Goal: Task Accomplishment & Management: Complete application form

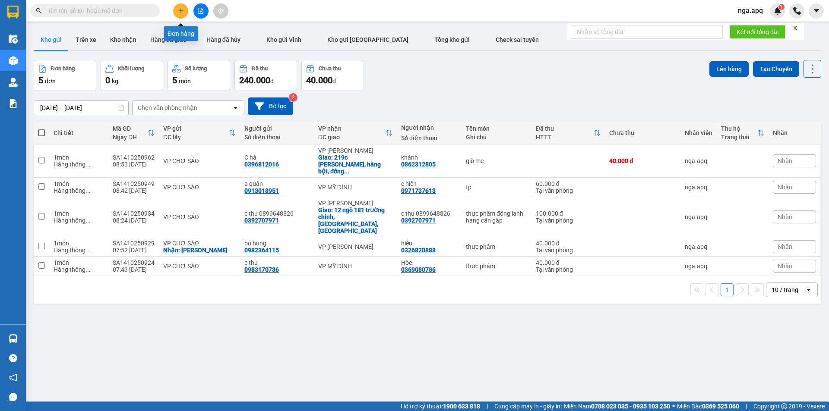
click at [183, 11] on icon "plus" at bounding box center [181, 11] width 6 height 6
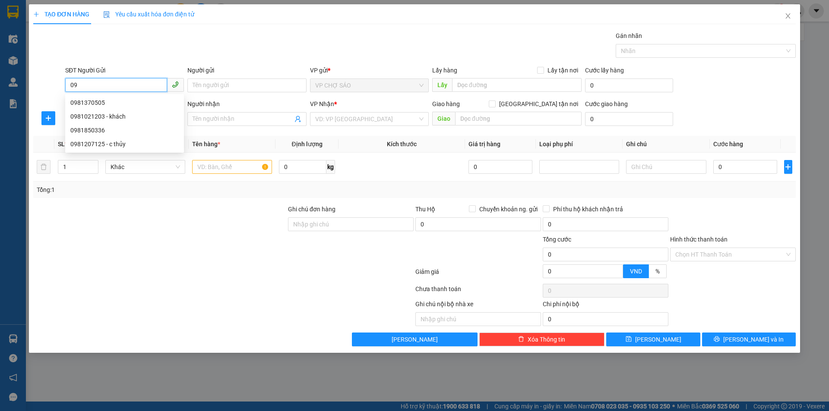
type input "0"
type input "0358799848"
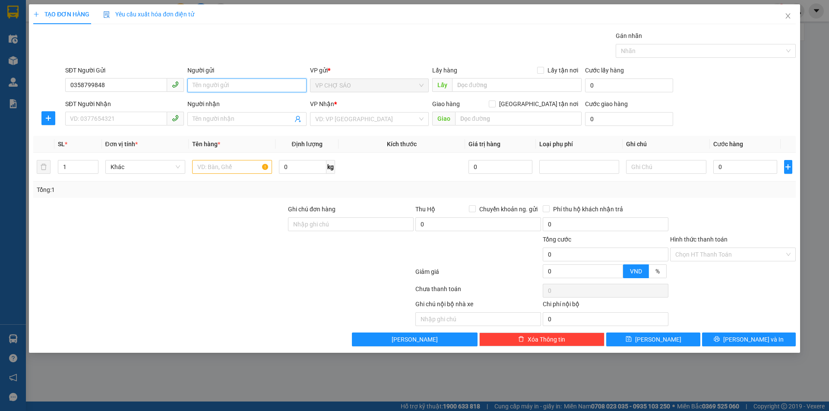
click at [198, 83] on input "Người gửi" at bounding box center [246, 86] width 119 height 14
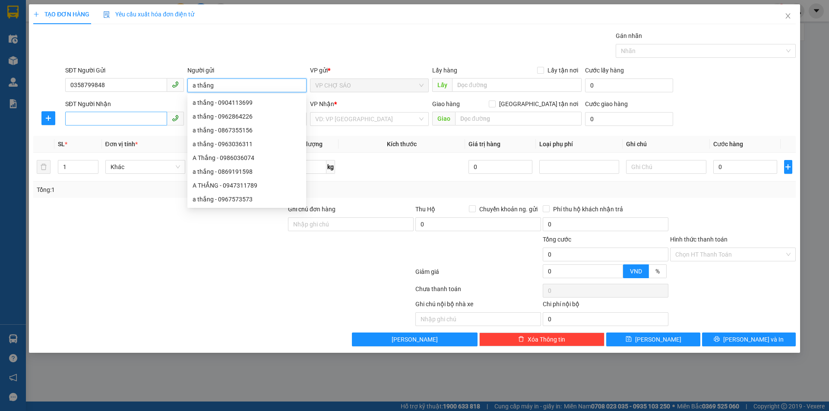
type input "a thắng"
click at [95, 119] on input "SĐT Người Nhận" at bounding box center [116, 119] width 102 height 14
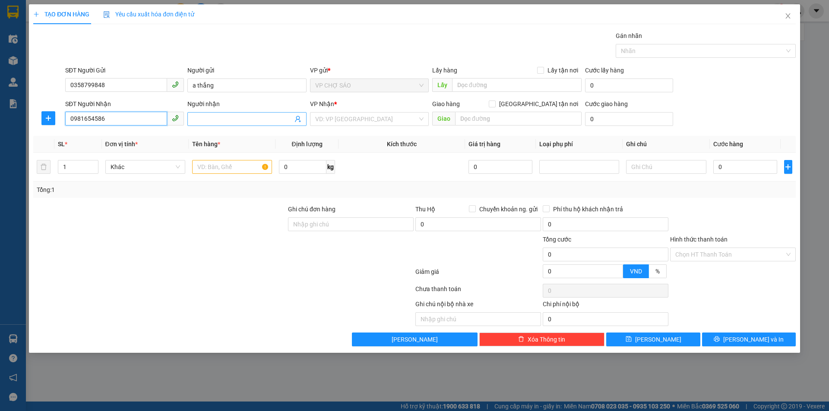
type input "0981654586"
click at [199, 120] on input "Người nhận" at bounding box center [243, 118] width 100 height 9
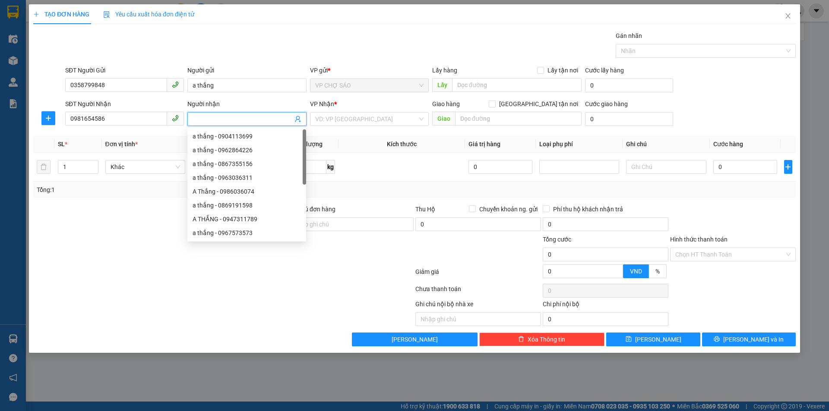
type input "d"
type input "đức"
click at [359, 117] on input "search" at bounding box center [366, 119] width 102 height 13
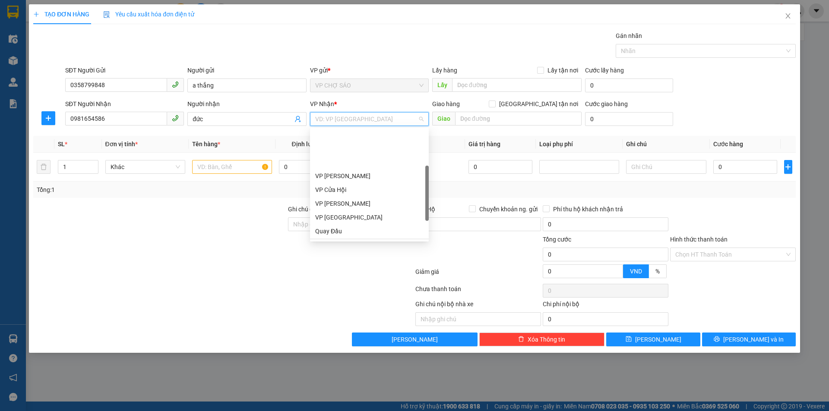
scroll to position [86, 0]
click at [349, 213] on div "VP [PERSON_NAME]" at bounding box center [369, 215] width 108 height 9
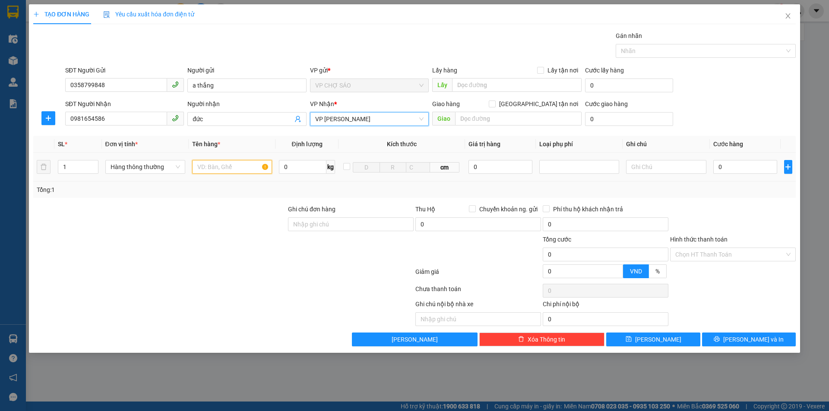
click at [216, 166] on input "text" at bounding box center [232, 167] width 80 height 14
type input "h"
type input "giấy tờ"
click at [717, 168] on input "0" at bounding box center [745, 167] width 64 height 14
type input "3"
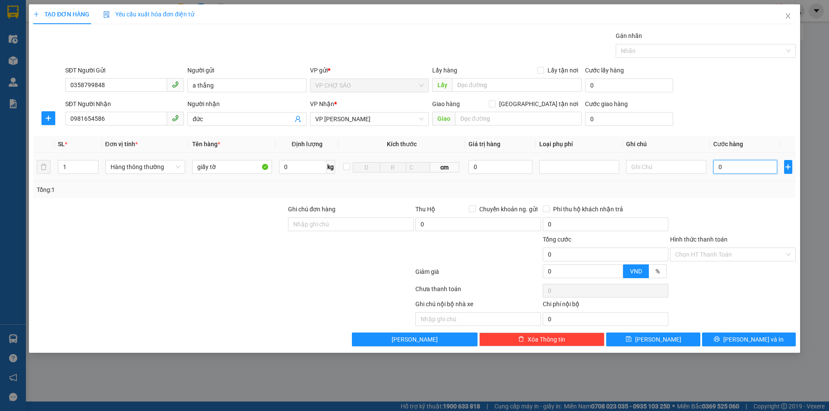
type input "3"
type input "30"
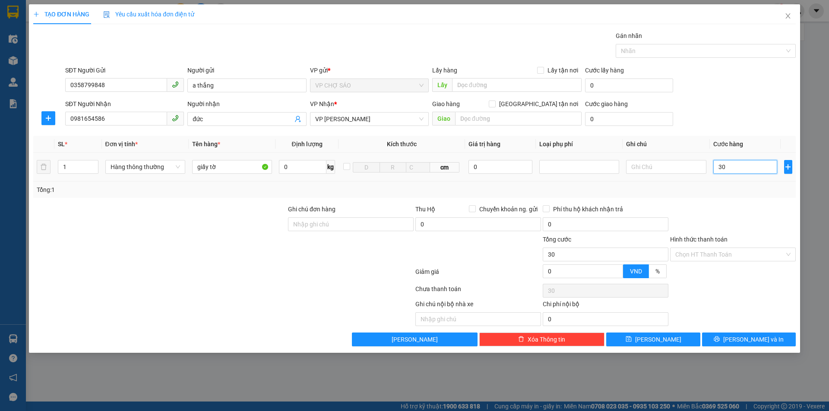
type input "300"
type input "3.000"
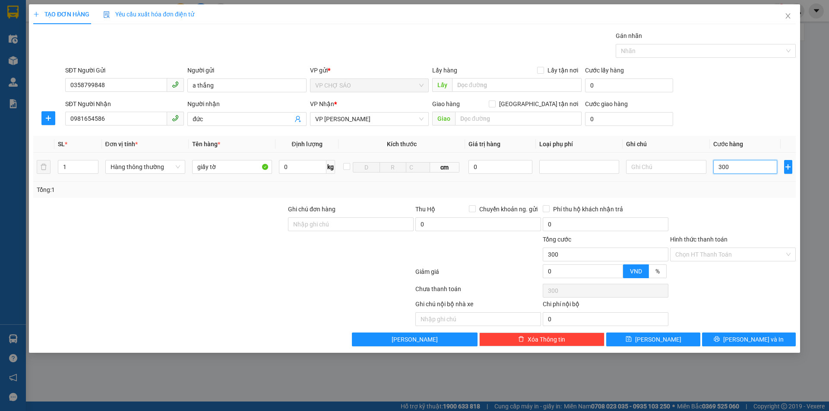
type input "3.000"
type input "30.000"
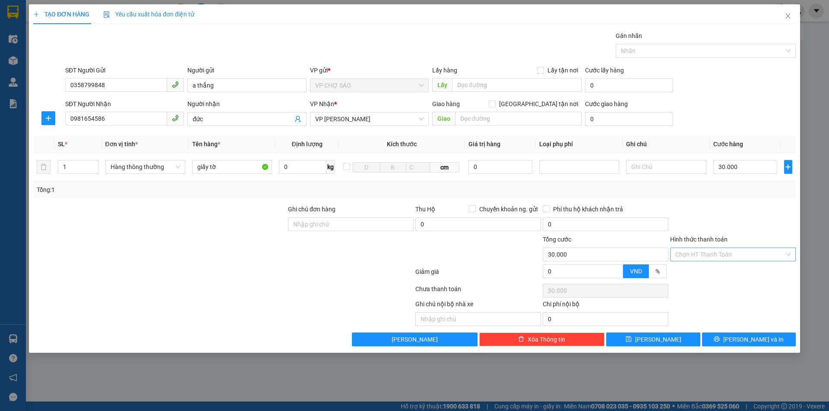
click at [723, 258] on input "Hình thức thanh toán" at bounding box center [729, 254] width 109 height 13
click at [716, 270] on div "Tại văn phòng" at bounding box center [732, 271] width 115 height 9
type input "0"
click at [712, 338] on button "[PERSON_NAME] và In" at bounding box center [749, 340] width 94 height 14
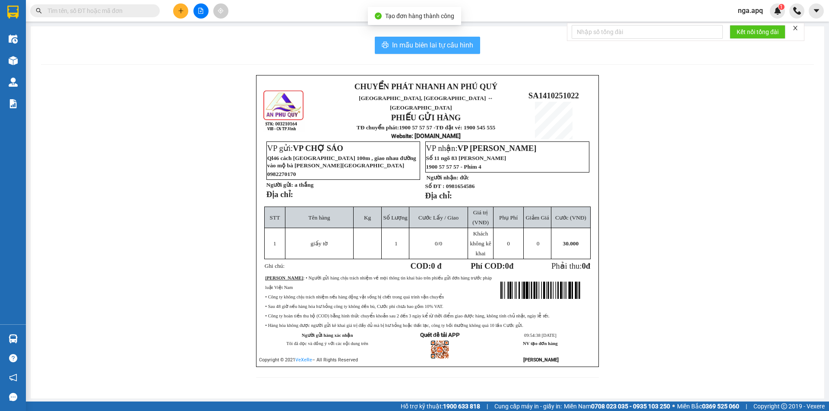
click at [446, 39] on button "In mẫu biên lai tự cấu hình" at bounding box center [427, 45] width 105 height 17
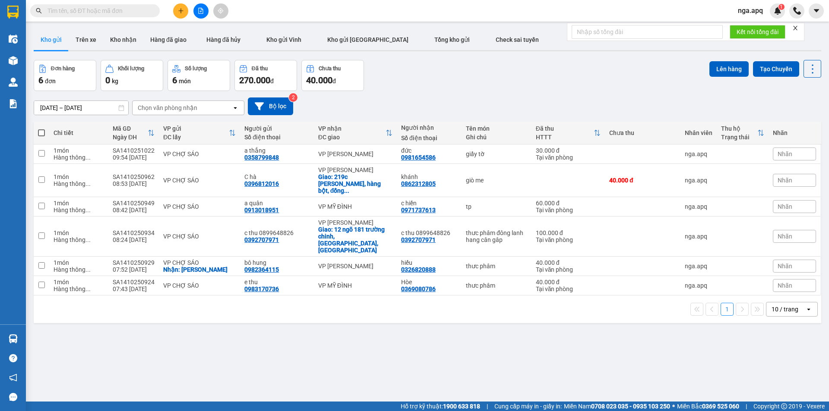
click at [41, 133] on span at bounding box center [41, 133] width 7 height 7
click at [41, 129] on input "checkbox" at bounding box center [41, 129] width 0 height 0
checkbox input "true"
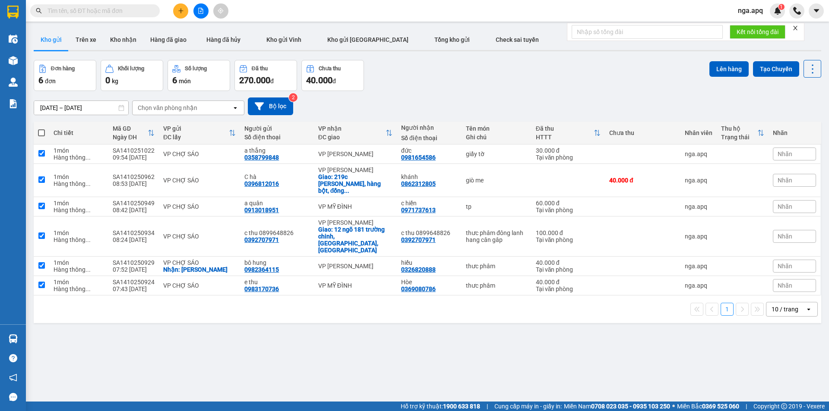
checkbox input "true"
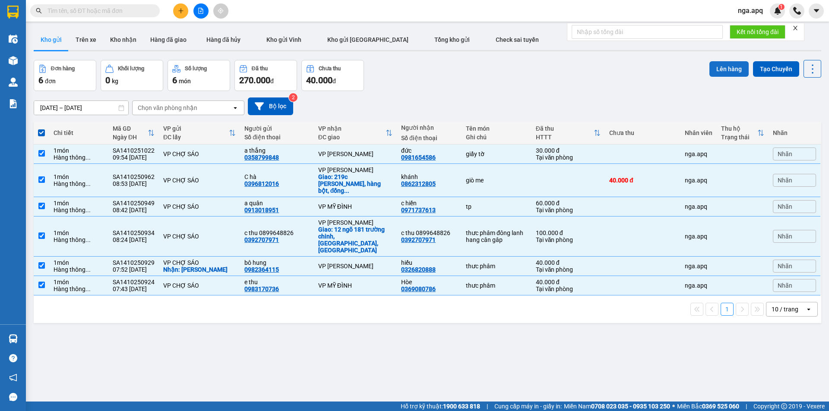
click at [723, 66] on button "Lên hàng" at bounding box center [728, 69] width 39 height 16
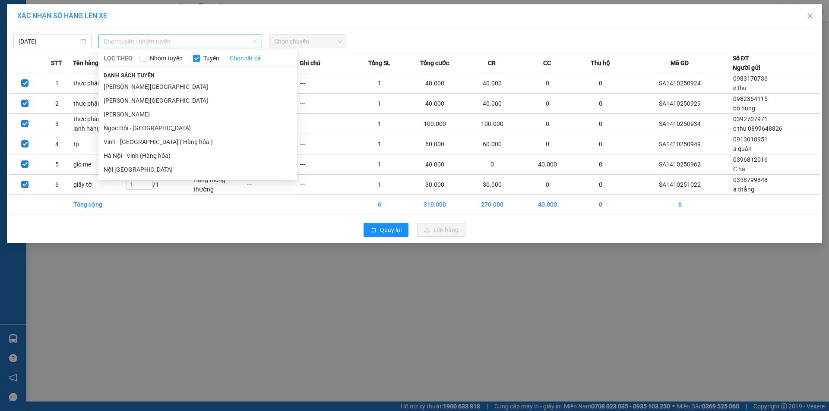
click at [144, 46] on span "Chọn tuyến - nhóm tuyến" at bounding box center [180, 41] width 153 height 13
click at [112, 142] on li "Vinh - [GEOGRAPHIC_DATA] ( Hàng hóa )" at bounding box center [197, 142] width 199 height 14
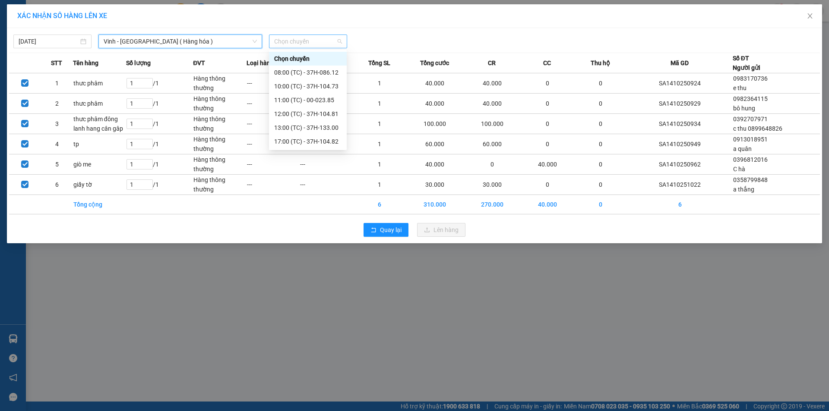
click at [310, 43] on span "Chọn chuyến" at bounding box center [308, 41] width 68 height 13
click at [296, 101] on div "11:00 (TC) - 00-023.85" at bounding box center [307, 99] width 67 height 9
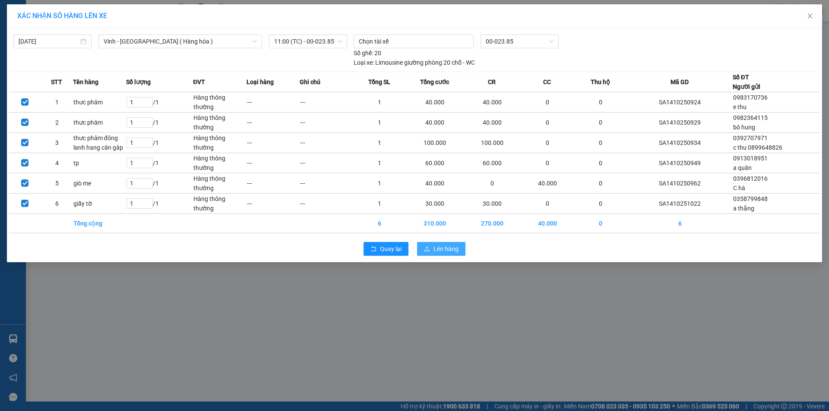
click at [442, 252] on span "Lên hàng" at bounding box center [445, 248] width 25 height 9
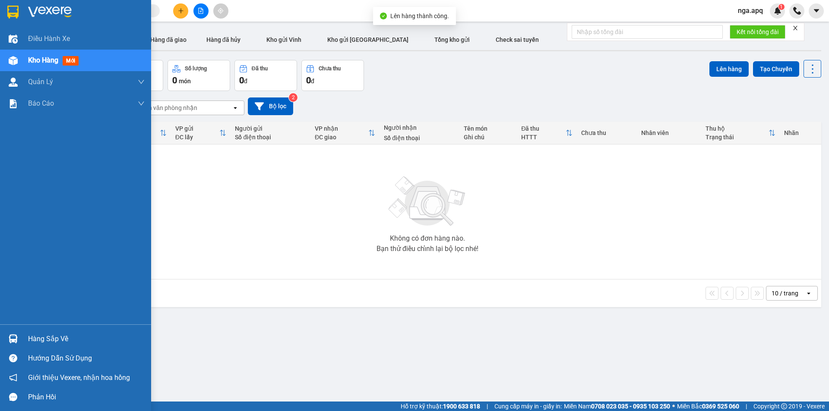
click at [14, 338] on img at bounding box center [13, 339] width 9 height 9
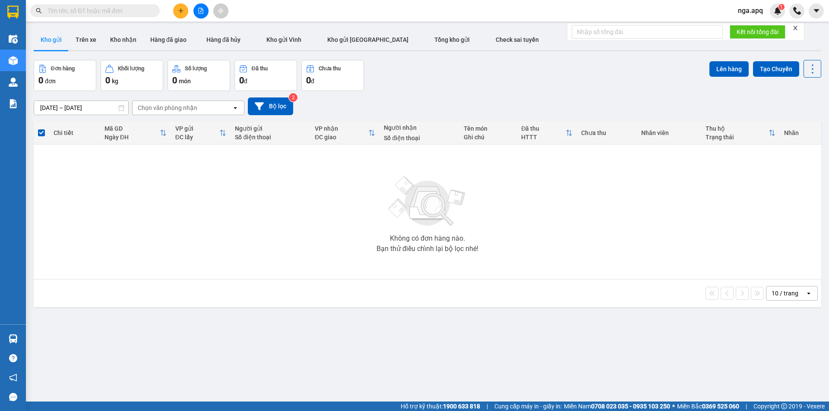
click at [622, 211] on section "Kết quả tìm kiếm ( 0 ) Bộ lọc No Data nga.apq 1 Điều hành xe Kho hàng mới Quản …" at bounding box center [414, 205] width 829 height 411
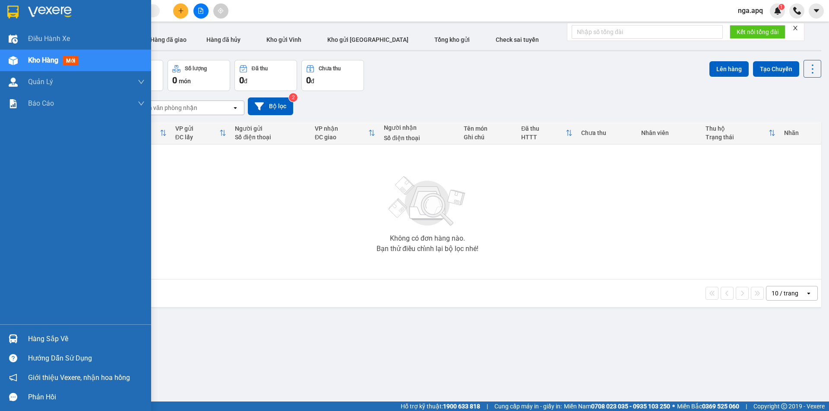
click at [13, 334] on div at bounding box center [13, 339] width 15 height 15
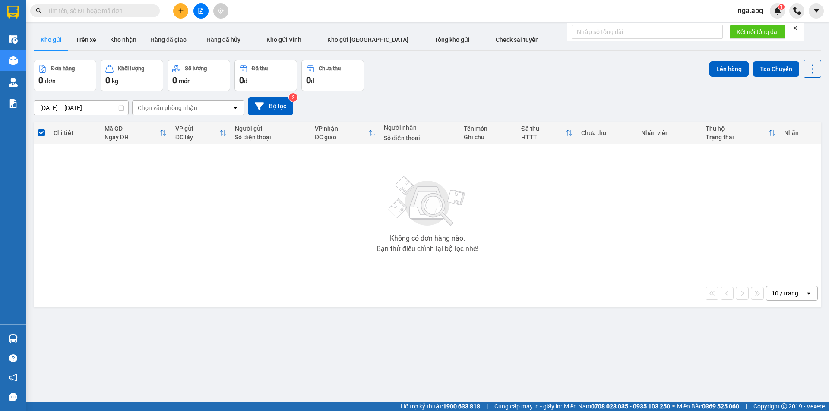
click at [699, 215] on section "Kết quả tìm kiếm ( 0 ) Bộ lọc No Data nga.apq 1 Điều hành xe Kho hàng mới Quản …" at bounding box center [414, 205] width 829 height 411
click at [190, 6] on div at bounding box center [200, 10] width 65 height 15
click at [182, 13] on icon "plus" at bounding box center [181, 11] width 6 height 6
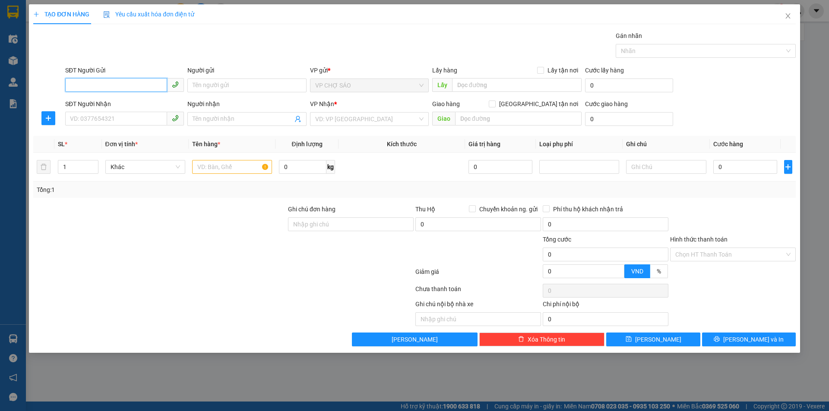
click at [71, 85] on input "SĐT Người Gửi" at bounding box center [116, 85] width 102 height 14
click at [107, 106] on div "0327838339 - bà [PERSON_NAME]" at bounding box center [124, 102] width 108 height 9
type input "0327838339"
type input "bà [PERSON_NAME]"
type input "0327838339"
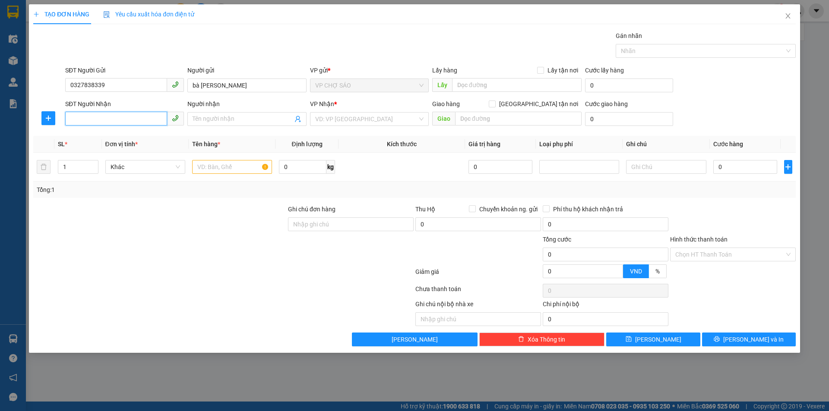
click at [89, 121] on input "SĐT Người Nhận" at bounding box center [116, 119] width 102 height 14
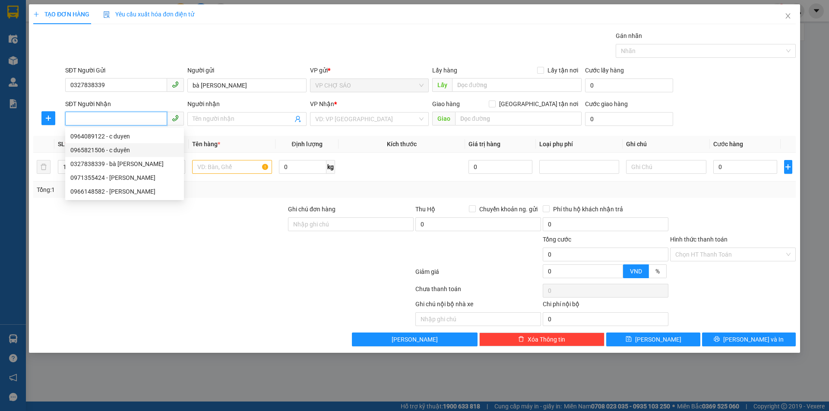
click at [89, 150] on div "0965821506 - c duyên" at bounding box center [124, 149] width 108 height 9
type input "0965821506"
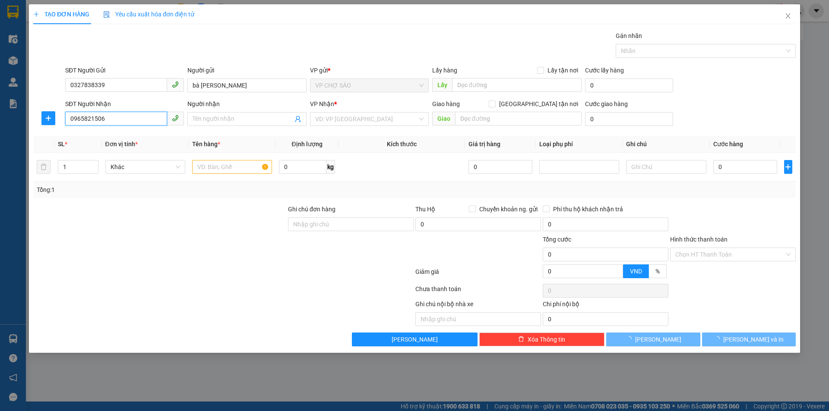
type input "c duyên"
checkbox input "true"
type input "vp"
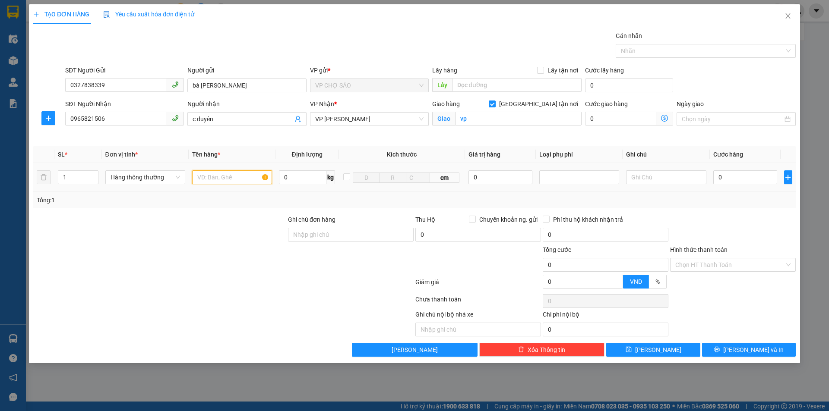
click at [202, 181] on input "text" at bounding box center [232, 178] width 80 height 14
type input "thưc phâm"
click at [724, 175] on input "0" at bounding box center [745, 178] width 64 height 14
type input "6"
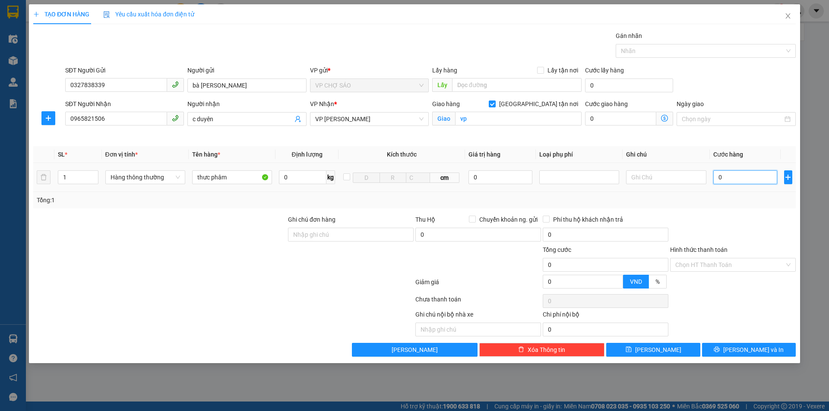
type input "6"
type input "60"
type input "600"
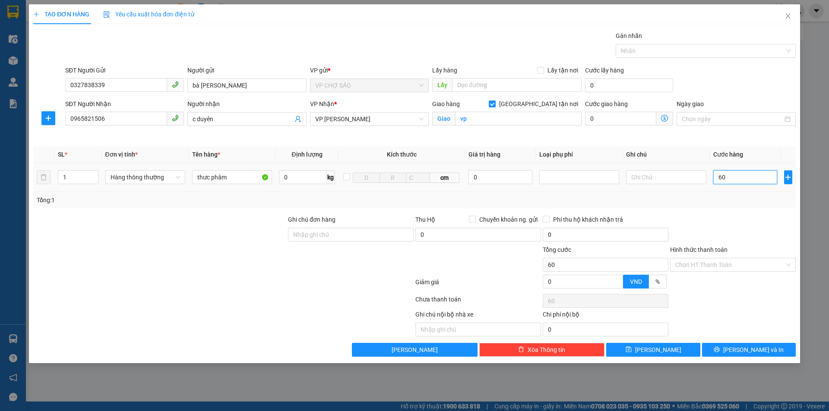
type input "600"
type input "6.000"
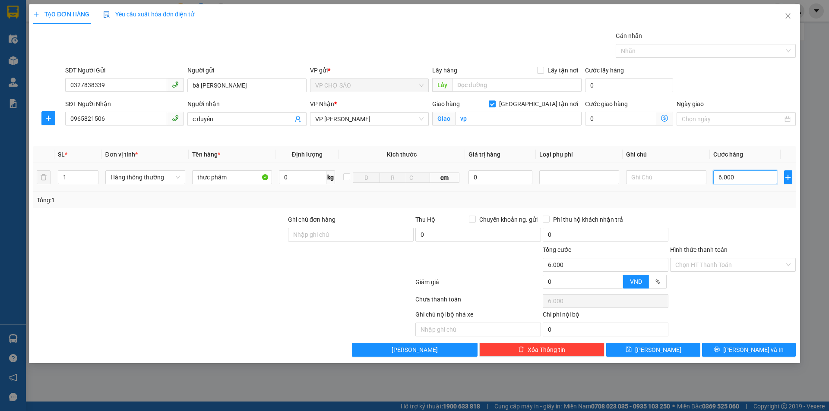
type input "60.000"
click at [752, 352] on span "[PERSON_NAME] và In" at bounding box center [753, 349] width 60 height 9
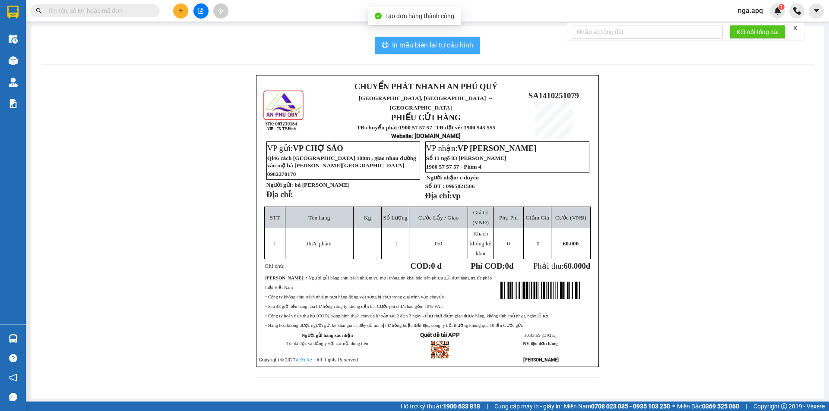
click at [419, 41] on span "In mẫu biên lai tự cấu hình" at bounding box center [432, 45] width 81 height 11
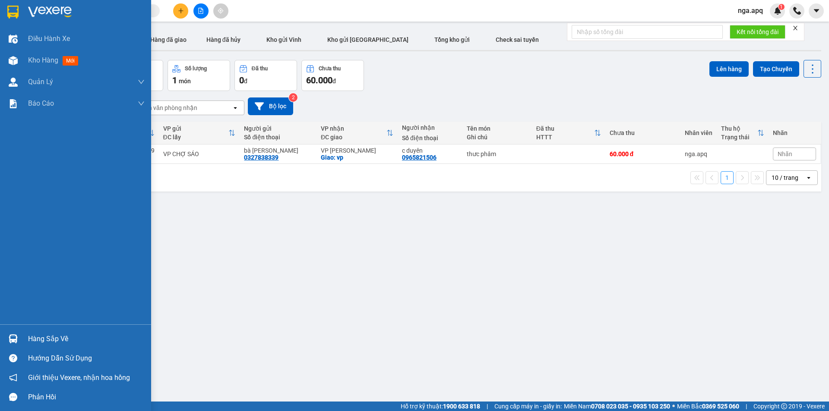
click at [13, 334] on div at bounding box center [13, 339] width 15 height 15
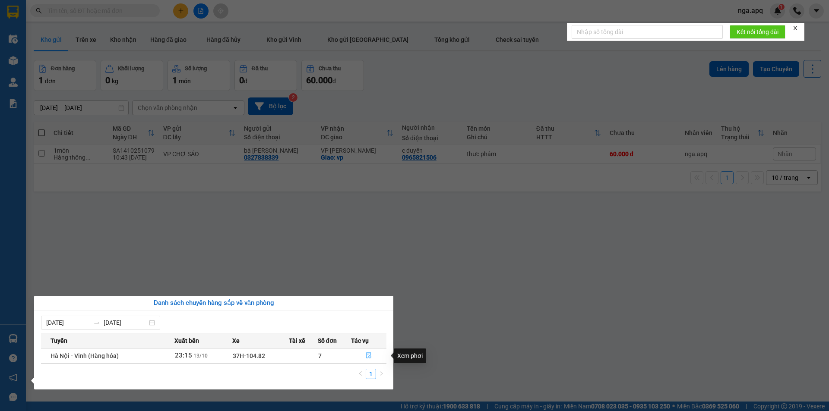
click at [370, 354] on icon "file-done" at bounding box center [369, 356] width 6 height 6
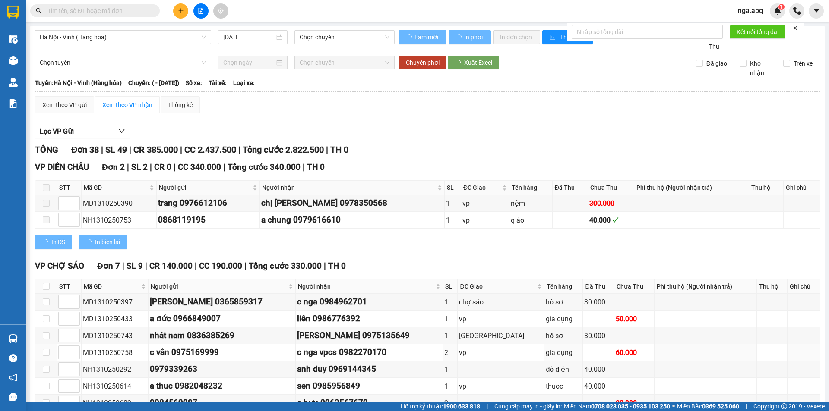
type input "[DATE]"
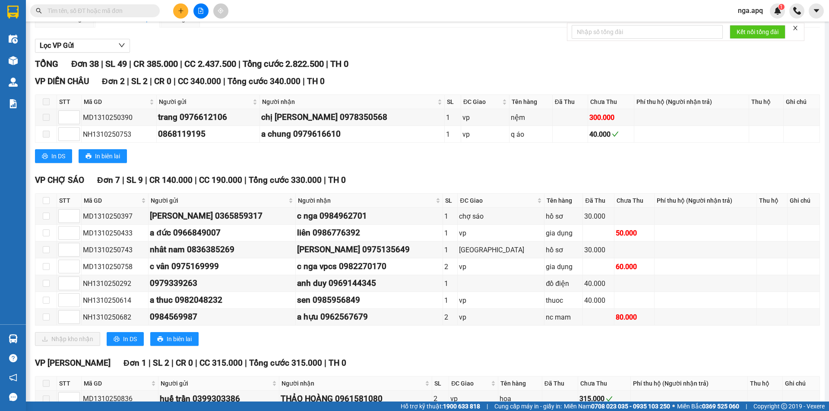
scroll to position [86, 0]
click at [48, 200] on input "checkbox" at bounding box center [46, 200] width 7 height 7
checkbox input "true"
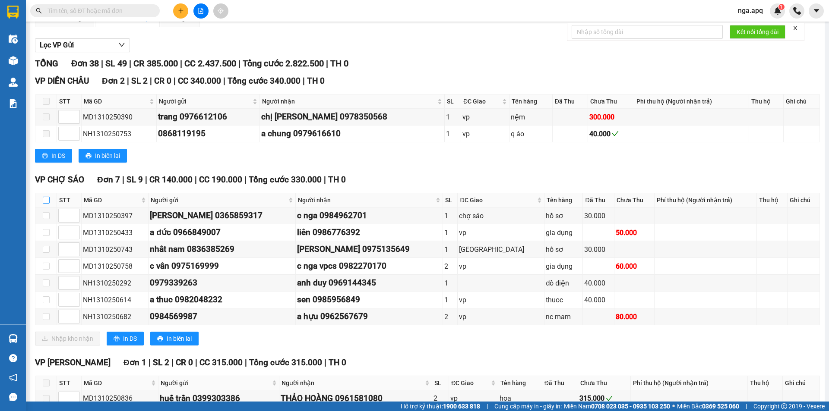
checkbox input "true"
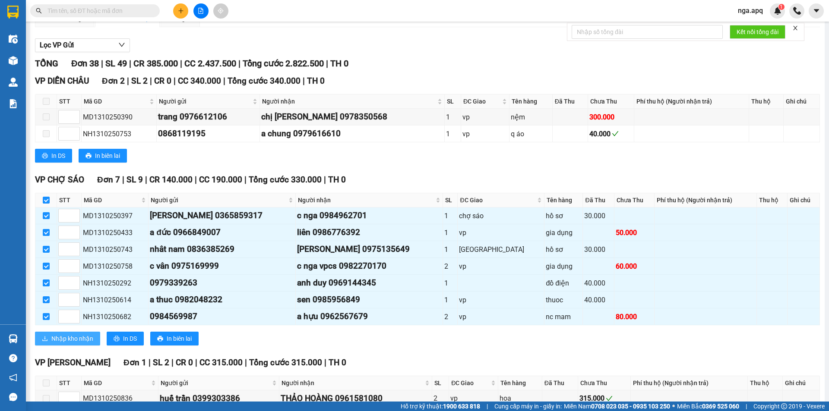
click at [63, 338] on span "Nhập kho nhận" at bounding box center [72, 338] width 42 height 9
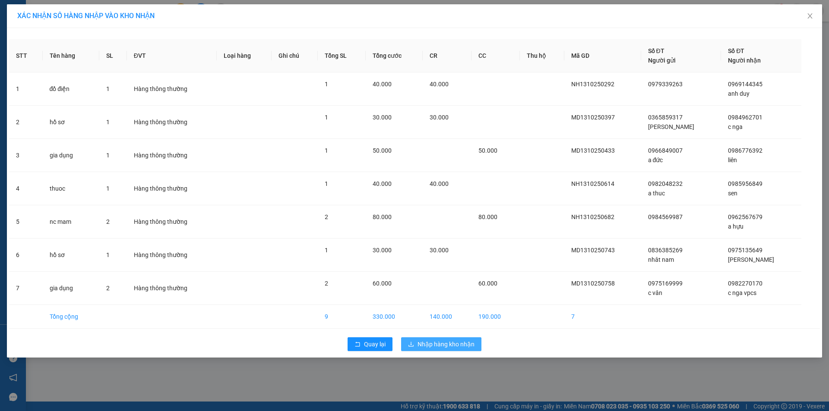
click at [437, 348] on span "Nhập hàng kho nhận" at bounding box center [445, 344] width 57 height 9
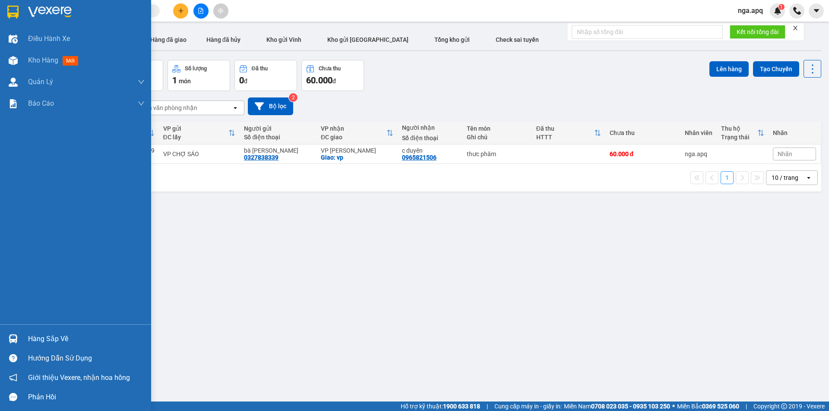
click at [11, 335] on img at bounding box center [13, 339] width 9 height 9
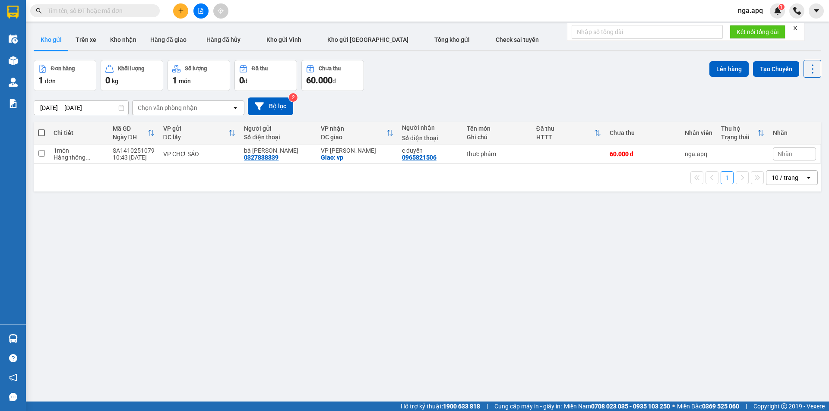
drag, startPoint x: 689, startPoint y: 258, endPoint x: 797, endPoint y: 269, distance: 108.0
click at [704, 266] on section "Kết quả tìm kiếm ( 0 ) Bộ lọc No Data nga.apq 1 Điều hành xe Kho hàng mới Quản …" at bounding box center [414, 205] width 829 height 411
click at [38, 130] on label at bounding box center [41, 133] width 7 height 9
click at [41, 129] on input "checkbox" at bounding box center [41, 129] width 0 height 0
checkbox input "true"
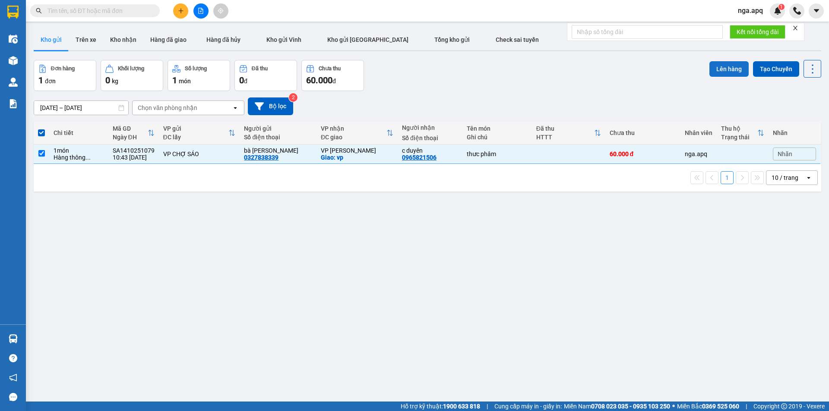
click at [721, 68] on button "Lên hàng" at bounding box center [728, 69] width 39 height 16
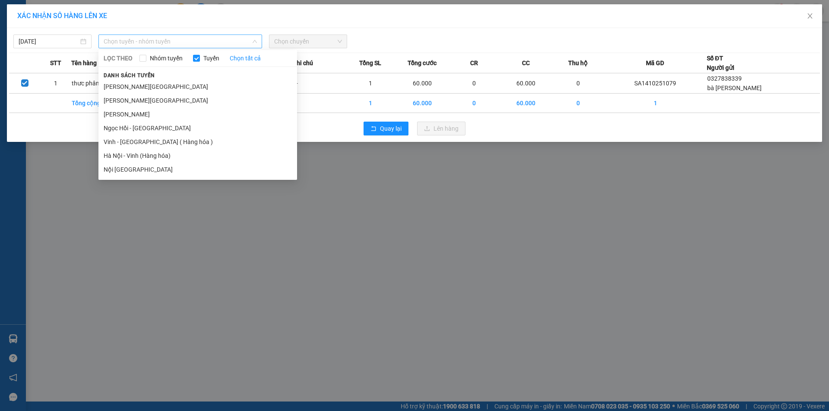
click at [140, 42] on span "Chọn tuyến - nhóm tuyến" at bounding box center [180, 41] width 153 height 13
click at [131, 140] on li "Vinh - [GEOGRAPHIC_DATA] ( Hàng hóa )" at bounding box center [197, 142] width 199 height 14
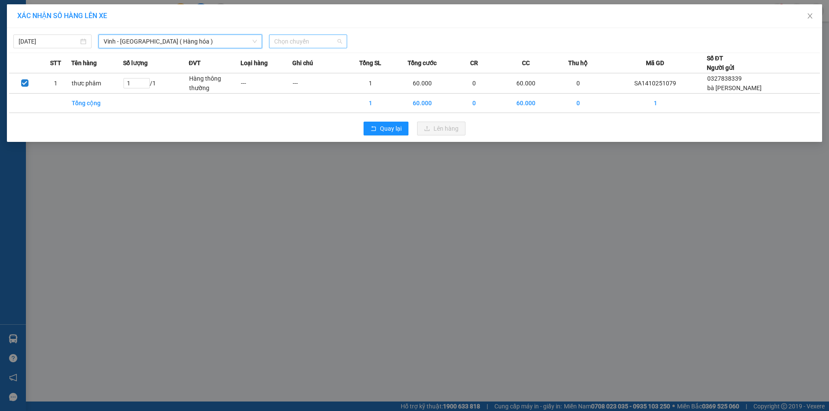
click at [311, 41] on span "Chọn chuyến" at bounding box center [308, 41] width 68 height 13
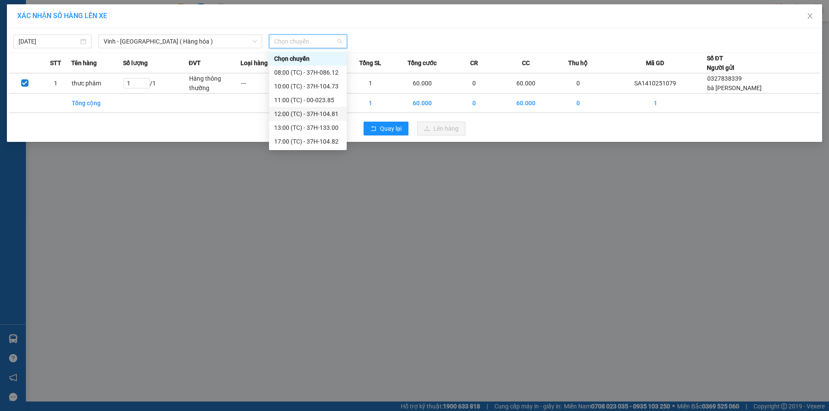
click at [297, 111] on div "12:00 (TC) - 37H-104.81" at bounding box center [307, 113] width 67 height 9
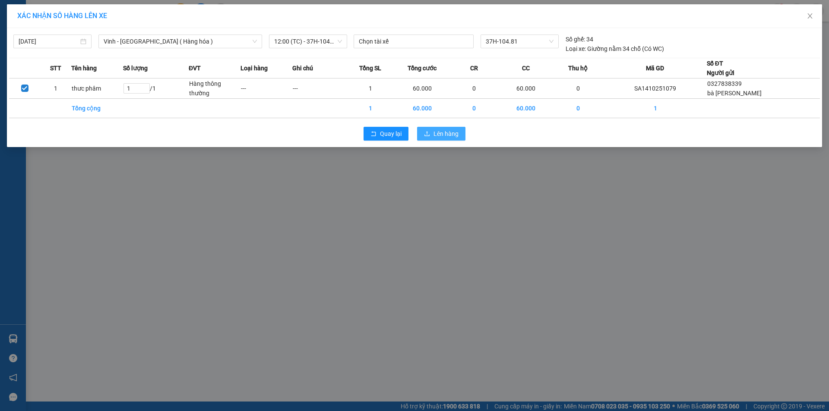
click at [439, 132] on span "Lên hàng" at bounding box center [445, 133] width 25 height 9
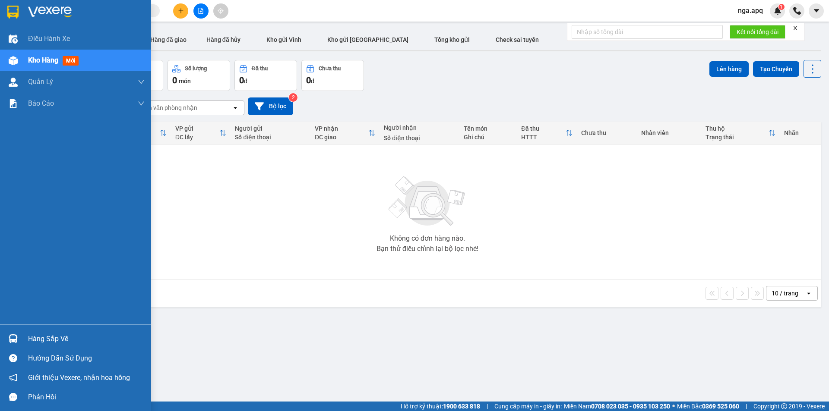
click at [11, 336] on img at bounding box center [13, 339] width 9 height 9
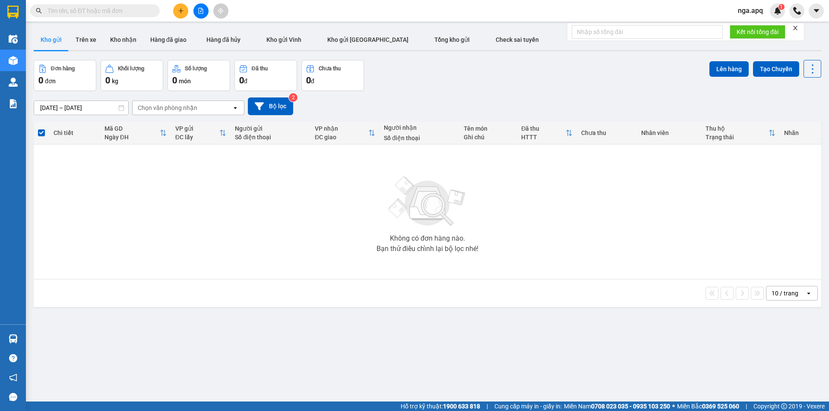
click at [616, 206] on section "Kết quả tìm kiếm ( 0 ) Bộ lọc No Data nga.apq 1 Điều hành xe Kho hàng mới Quản …" at bounding box center [414, 205] width 829 height 411
